Goal: Task Accomplishment & Management: Complete application form

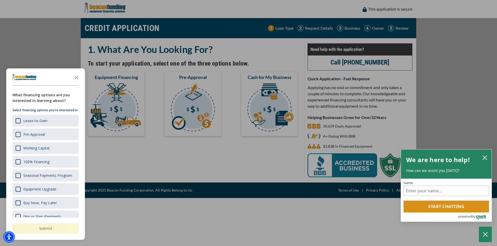
click at [101, 34] on div "button" at bounding box center [248, 123] width 497 height 246
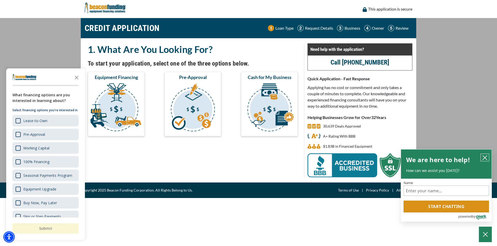
click at [484, 157] on icon "close chatbox" at bounding box center [484, 157] width 5 height 5
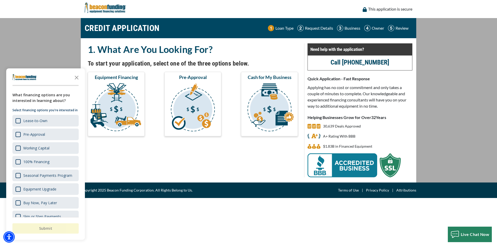
click at [301, 30] on img at bounding box center [300, 28] width 6 height 6
click at [308, 30] on p "Request Details" at bounding box center [319, 28] width 28 height 6
click at [118, 108] on img "submit" at bounding box center [116, 109] width 55 height 52
